Goal: Task Accomplishment & Management: Manage account settings

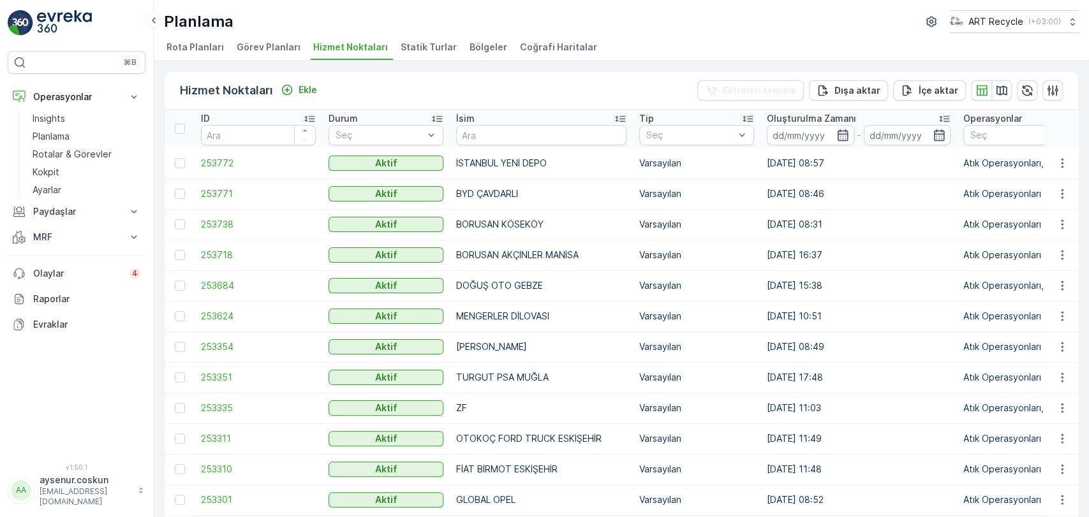
click at [87, 24] on img at bounding box center [64, 23] width 55 height 26
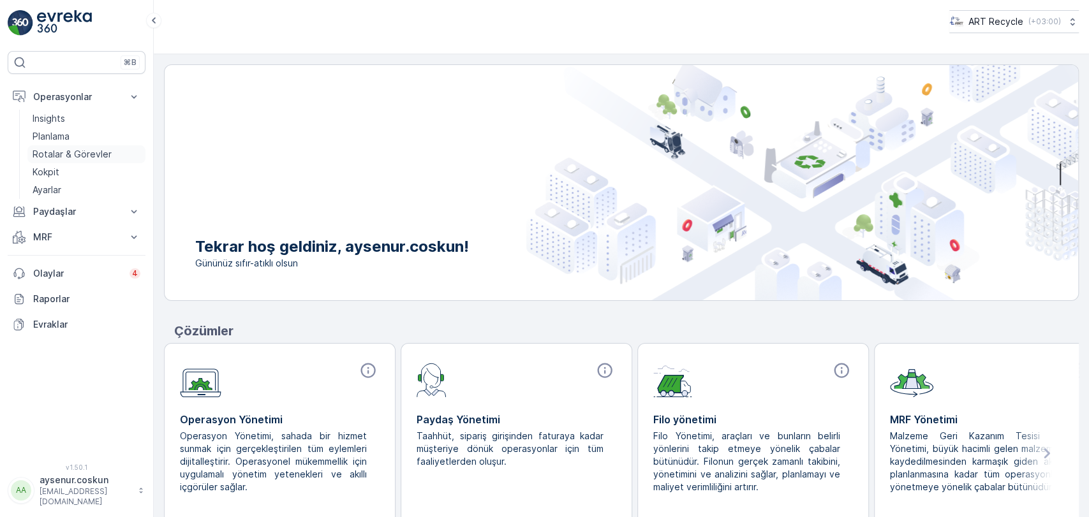
click at [82, 150] on p "Rotalar & Görevler" at bounding box center [72, 154] width 79 height 13
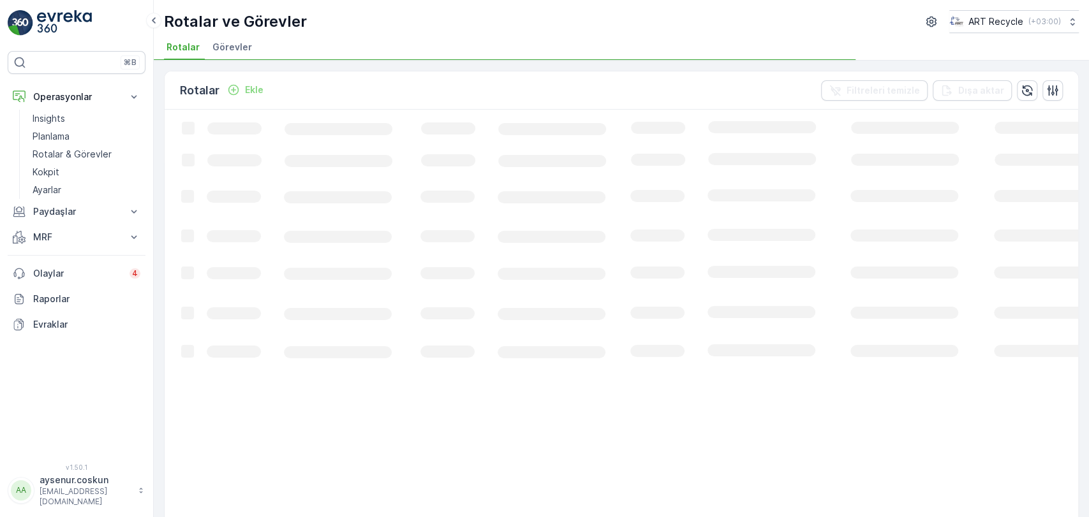
click at [228, 47] on span "Görevler" at bounding box center [232, 47] width 40 height 13
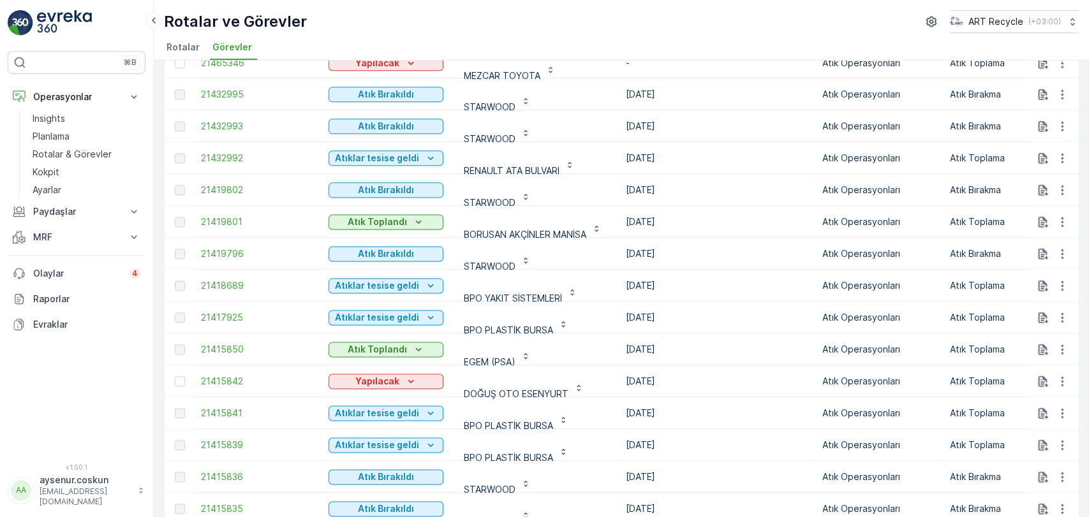
scroll to position [1075, 0]
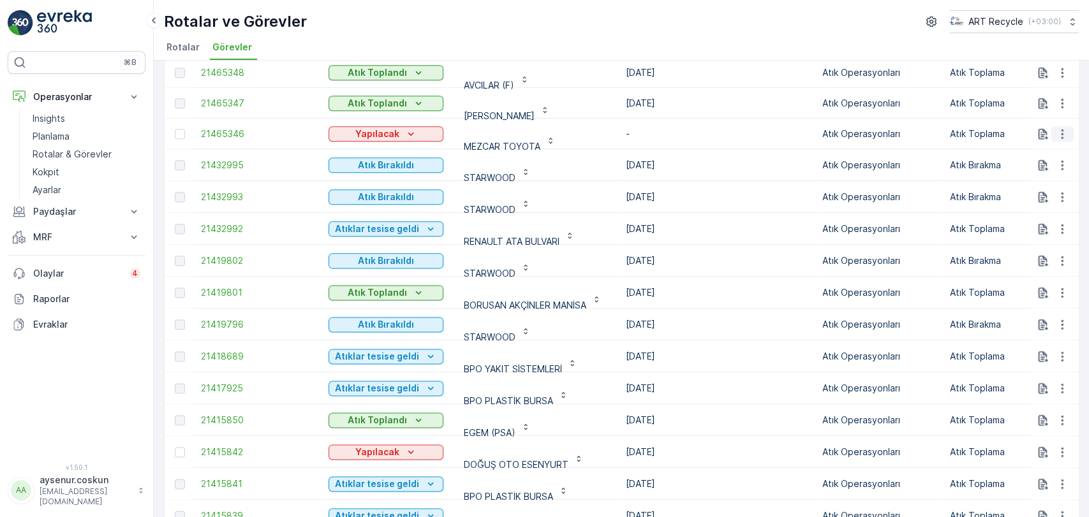
click at [1056, 140] on icon "button" at bounding box center [1062, 134] width 13 height 13
click at [1050, 214] on div "Rotadan kaldır" at bounding box center [1033, 216] width 112 height 18
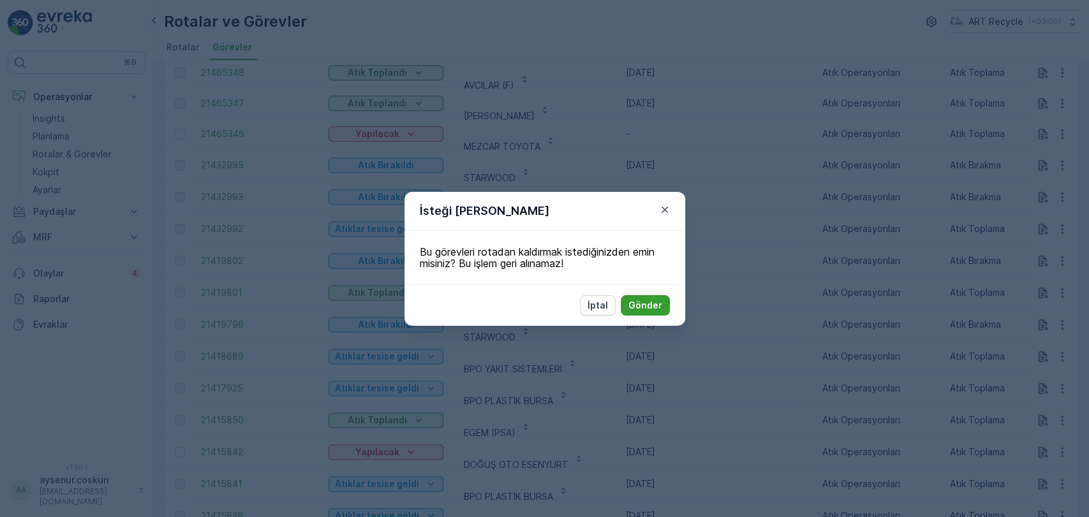
click at [657, 304] on p "Gönder" at bounding box center [646, 305] width 34 height 13
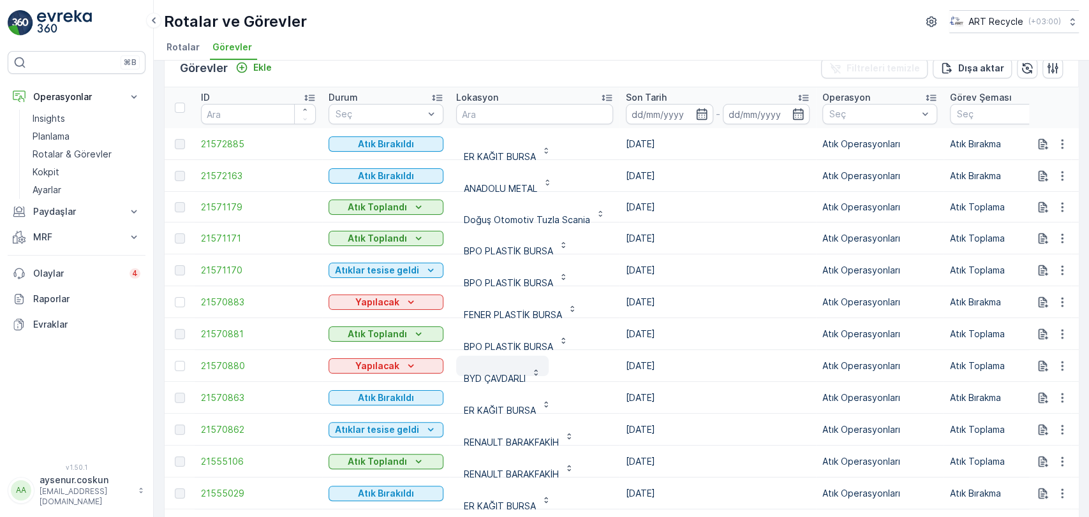
scroll to position [0, 0]
